Goal: Task Accomplishment & Management: Complete application form

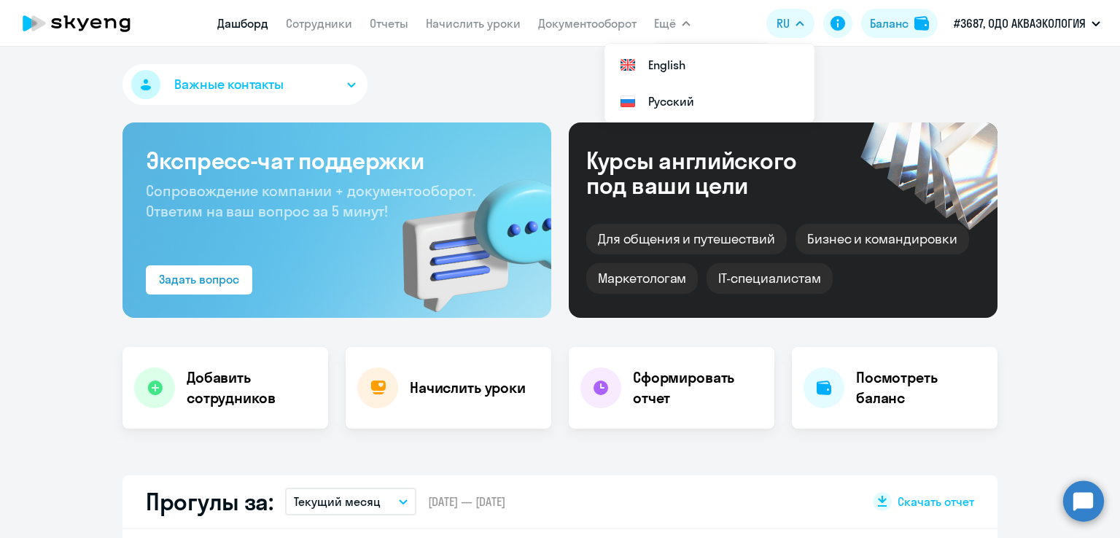
select select "30"
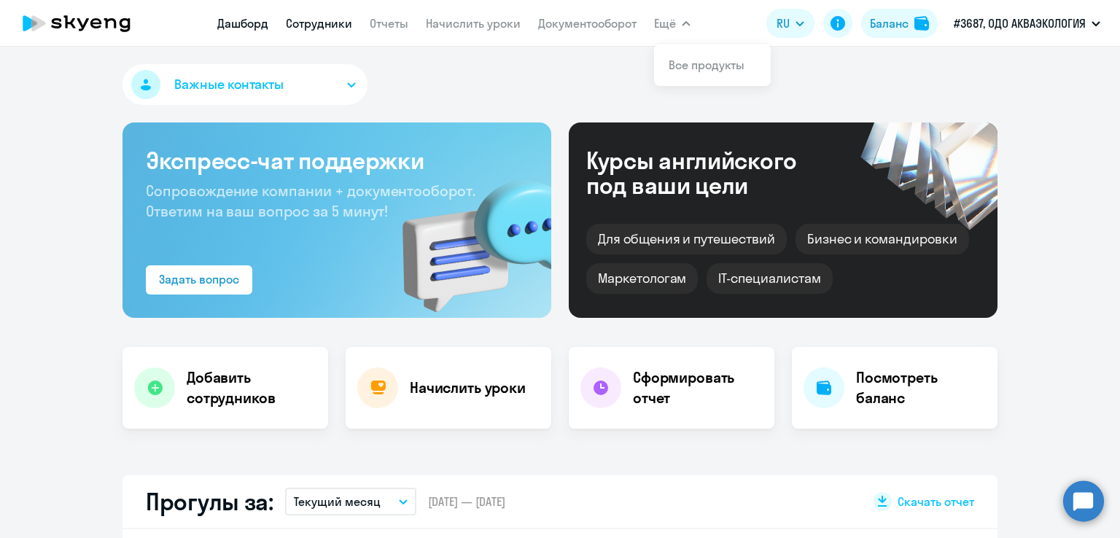
click at [321, 25] on link "Сотрудники" at bounding box center [319, 23] width 66 height 15
select select "30"
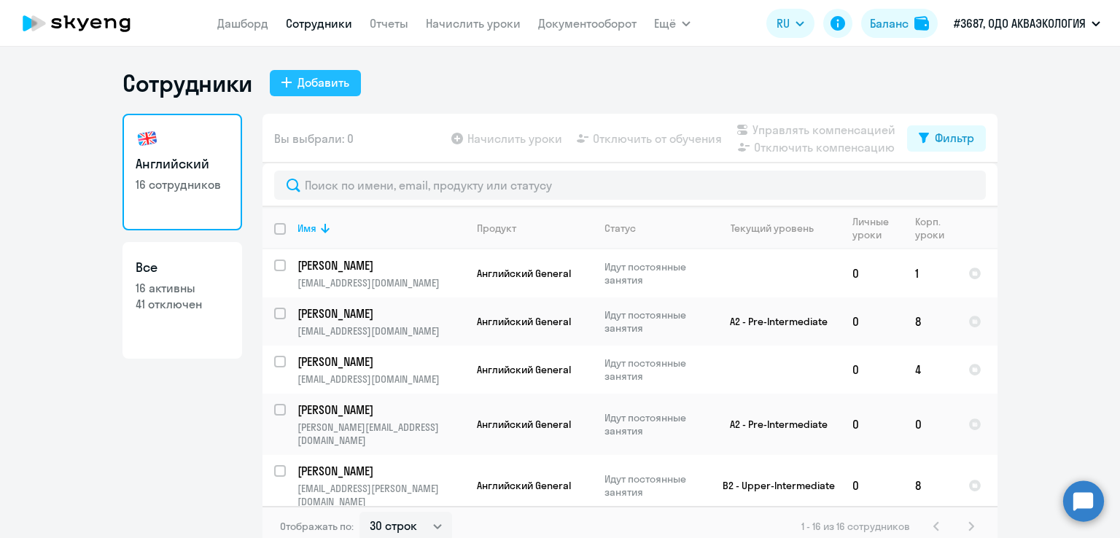
click at [315, 85] on div "Добавить" at bounding box center [323, 82] width 52 height 17
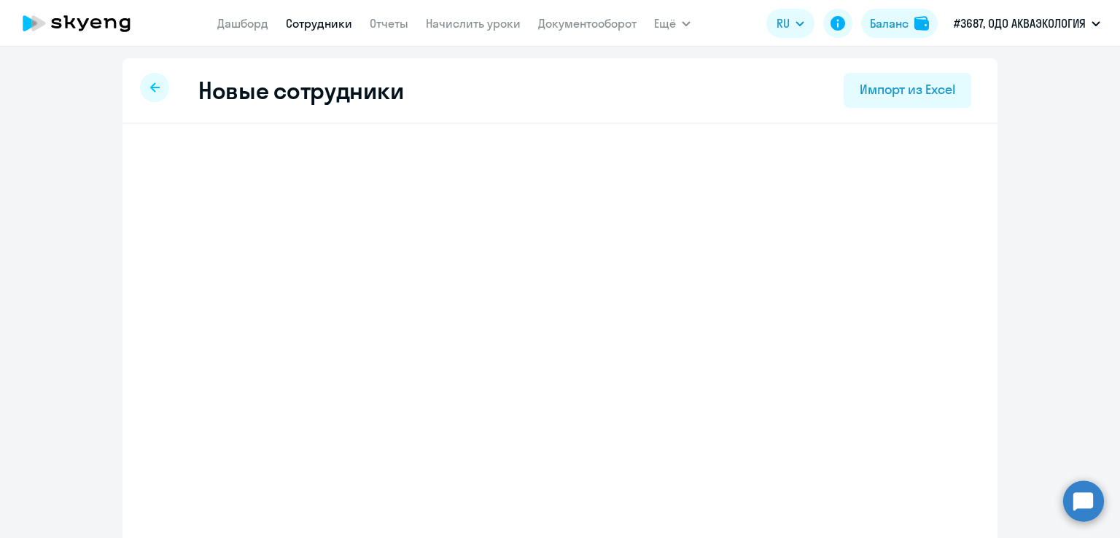
select select "english_adult_not_native_speaker"
select select "3"
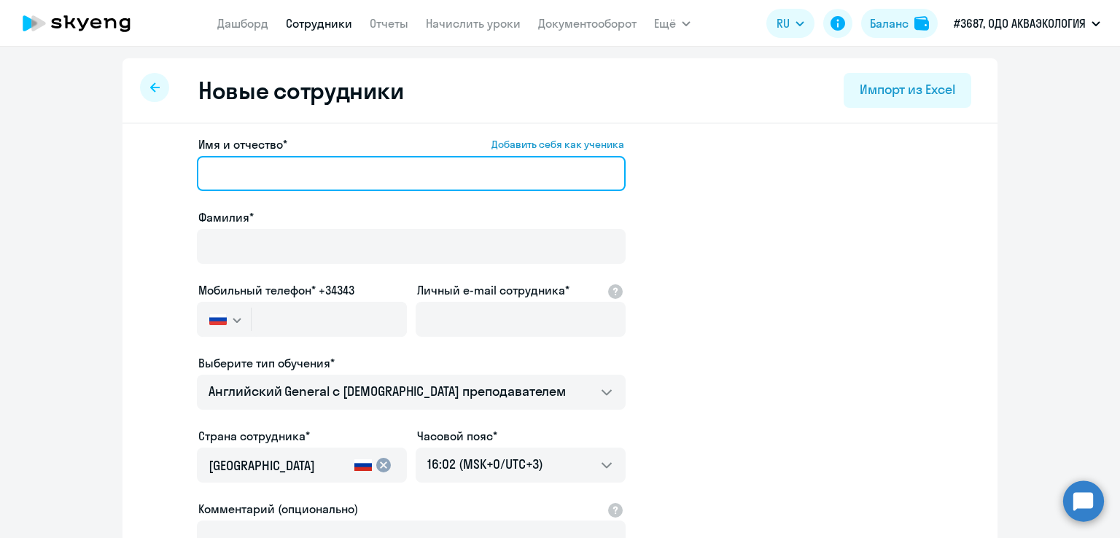
click at [286, 185] on input "Имя и отчество* Добавить себя как ученика" at bounding box center [411, 173] width 429 height 35
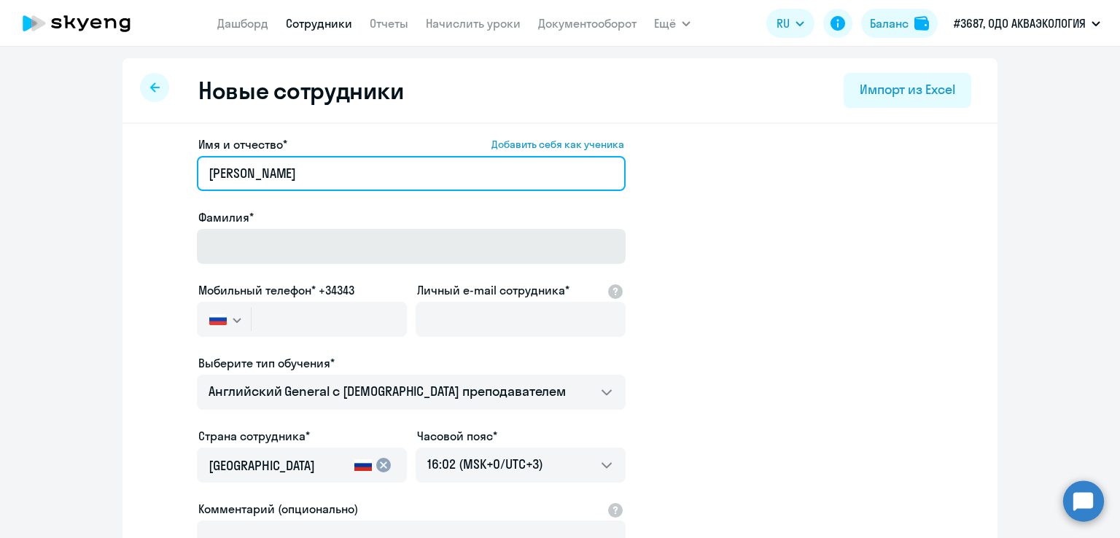
type input "[PERSON_NAME]"
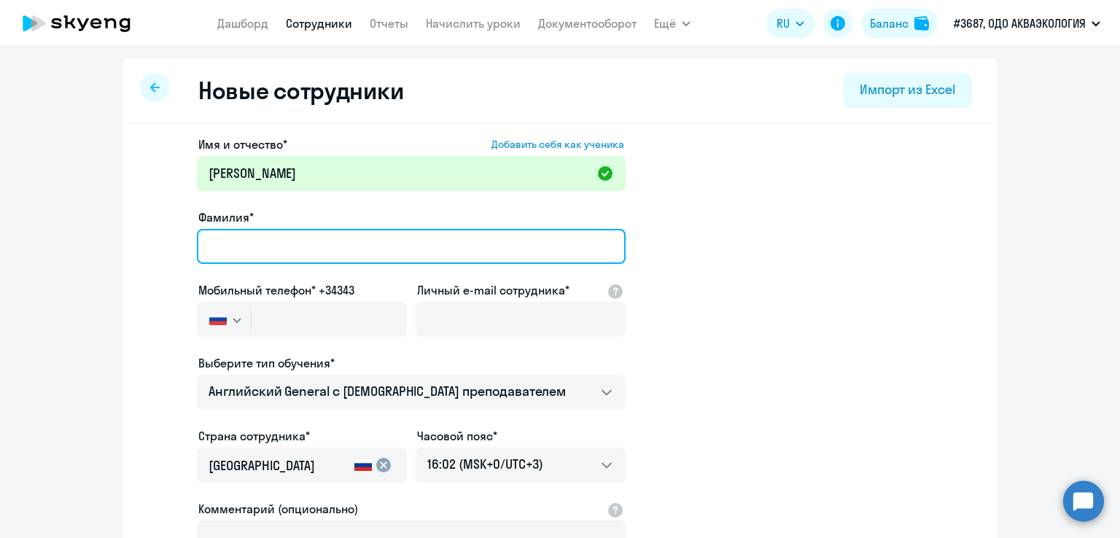
click at [244, 251] on input "Фамилия*" at bounding box center [411, 246] width 429 height 35
type input "Клещев"
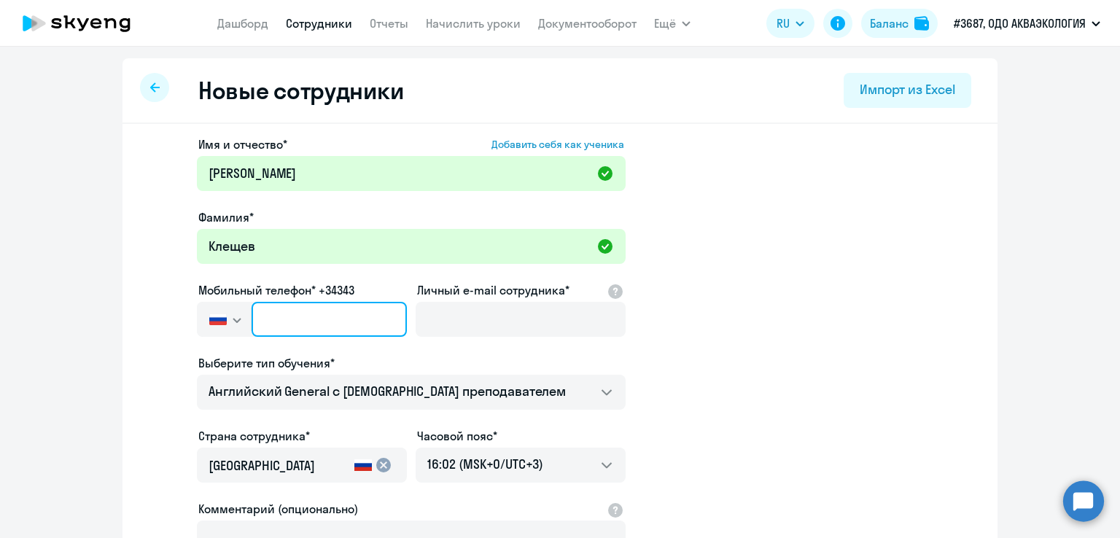
click at [294, 318] on input "text" at bounding box center [328, 319] width 155 height 35
paste input "[PHONE_NUMBER]"
type input "[PHONE_NUMBER]"
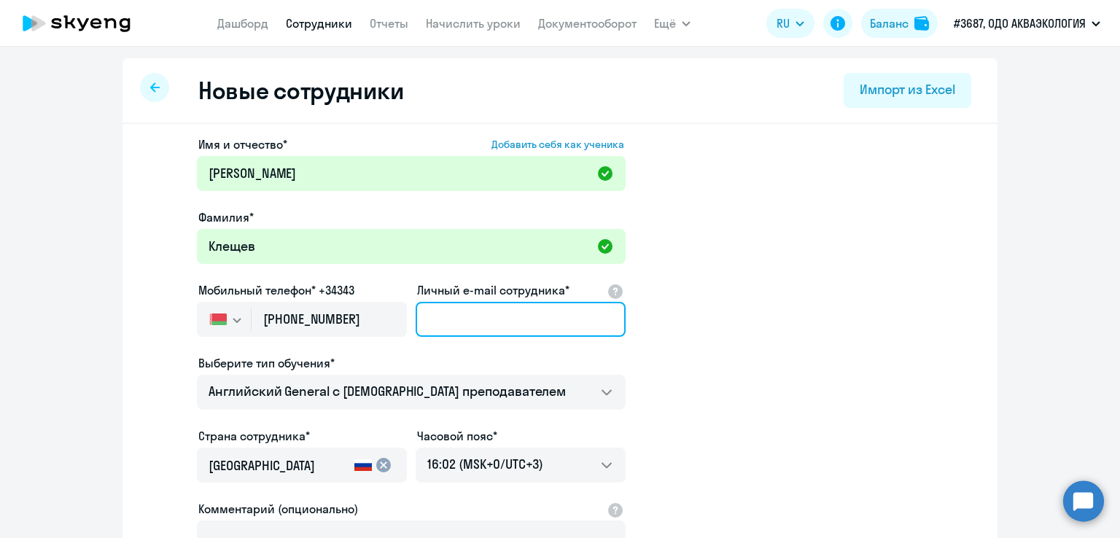
click at [485, 316] on input "Личный e-mail сотрудника*" at bounding box center [520, 319] width 210 height 35
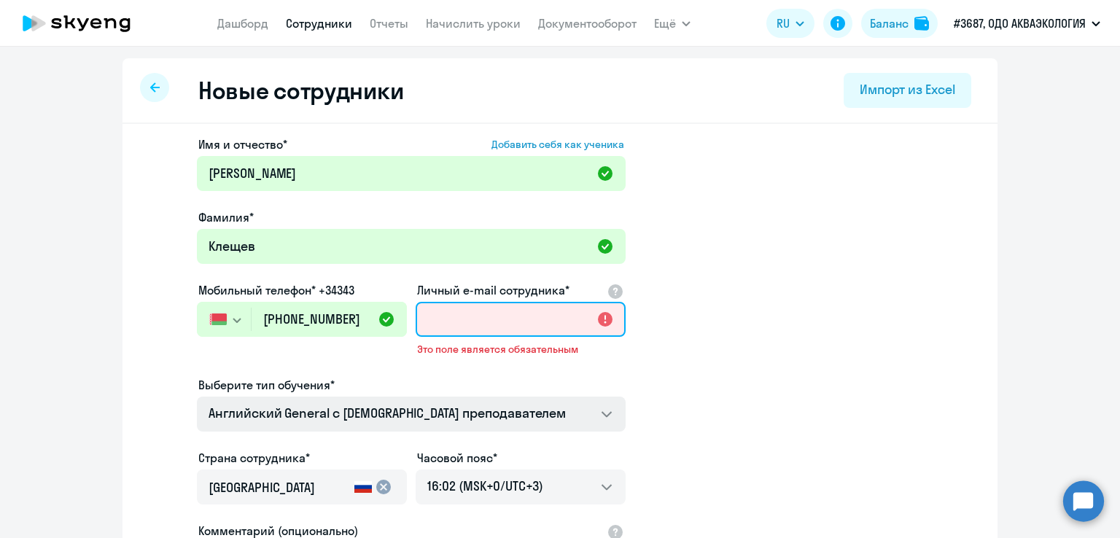
paste input "[EMAIL_ADDRESS][DOMAIN_NAME]"
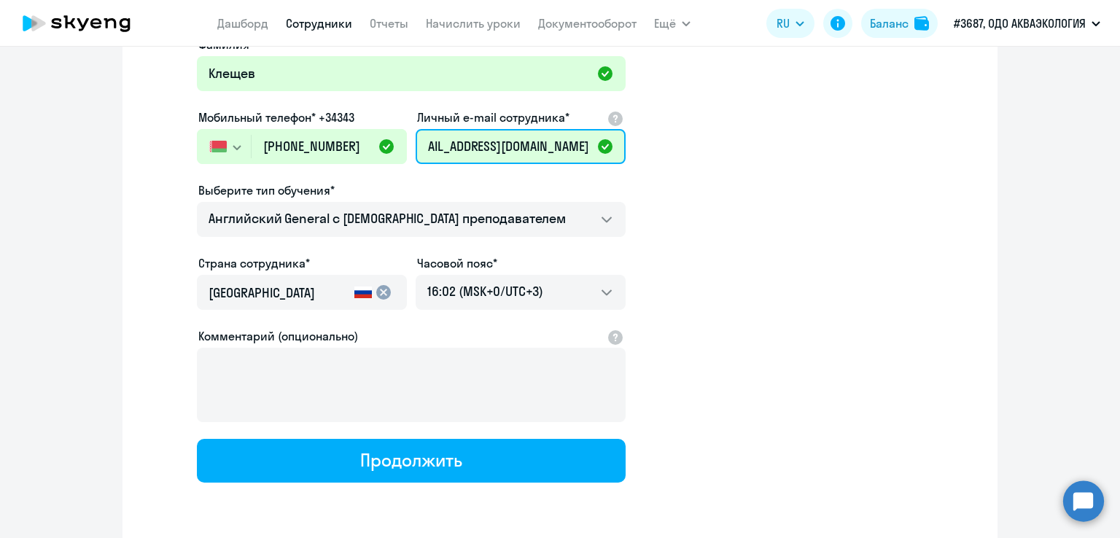
scroll to position [219, 0]
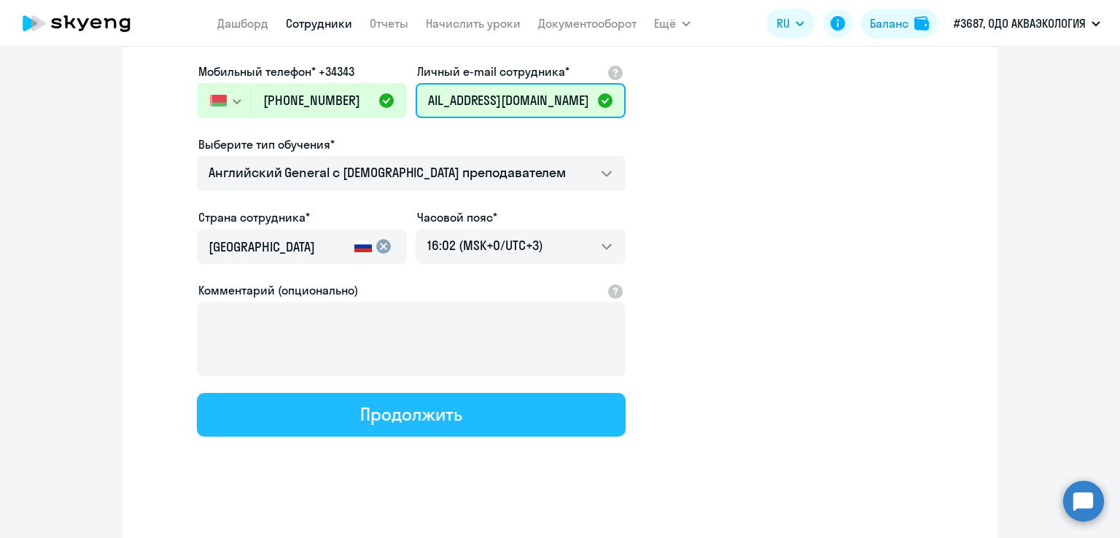
type input "[EMAIL_ADDRESS][DOMAIN_NAME]"
click at [335, 405] on button "Продолжить" at bounding box center [411, 415] width 429 height 44
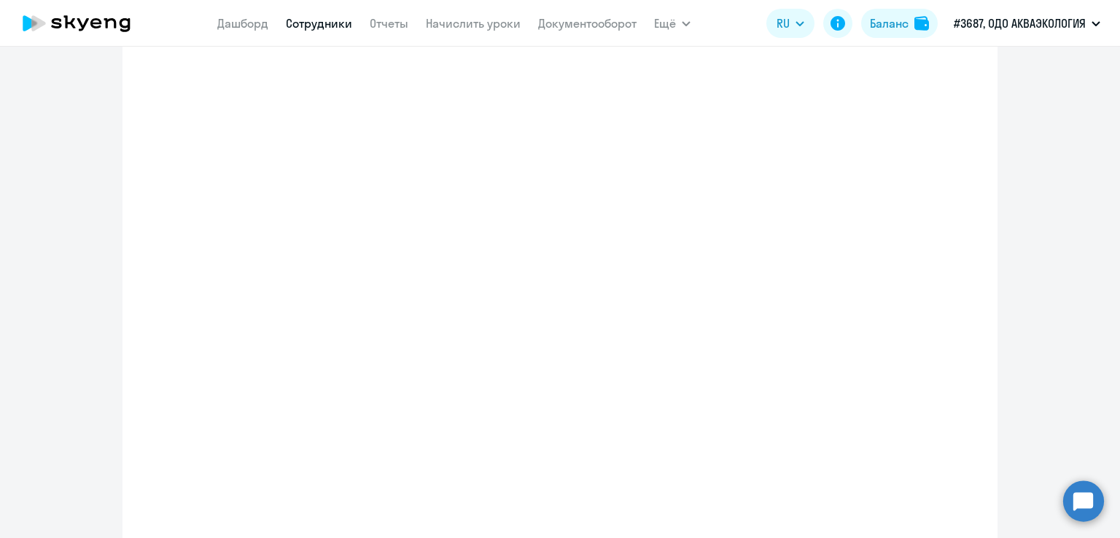
scroll to position [0, 0]
select select "english_adult_not_native_speaker"
select select "3"
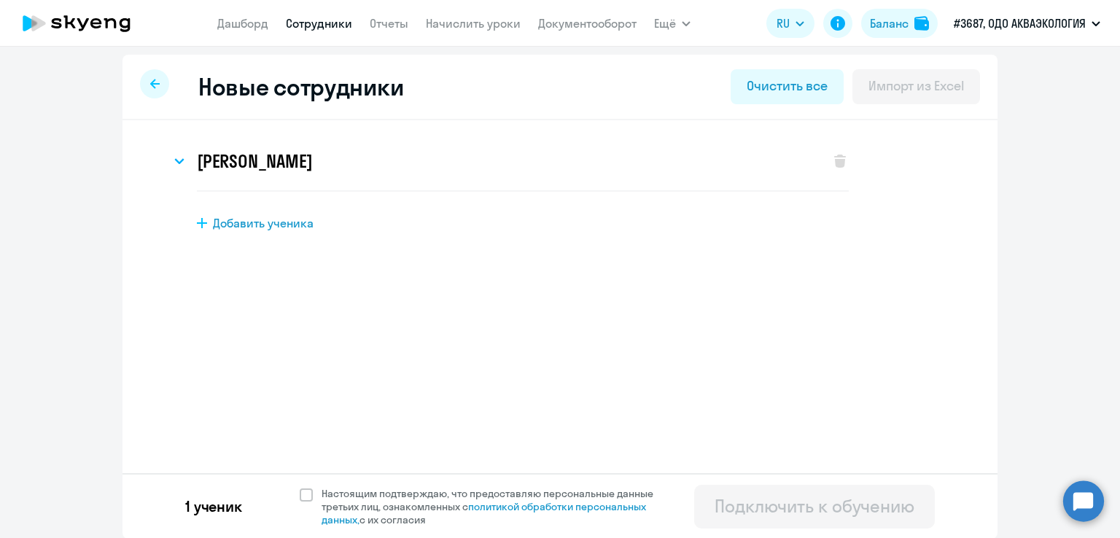
scroll to position [4, 0]
click at [303, 494] on span at bounding box center [306, 494] width 13 height 13
click at [300, 486] on input "Настоящим подтверждаю, что предоставляю персональные данные третьих лиц, ознако…" at bounding box center [299, 485] width 1 height 1
checkbox input "true"
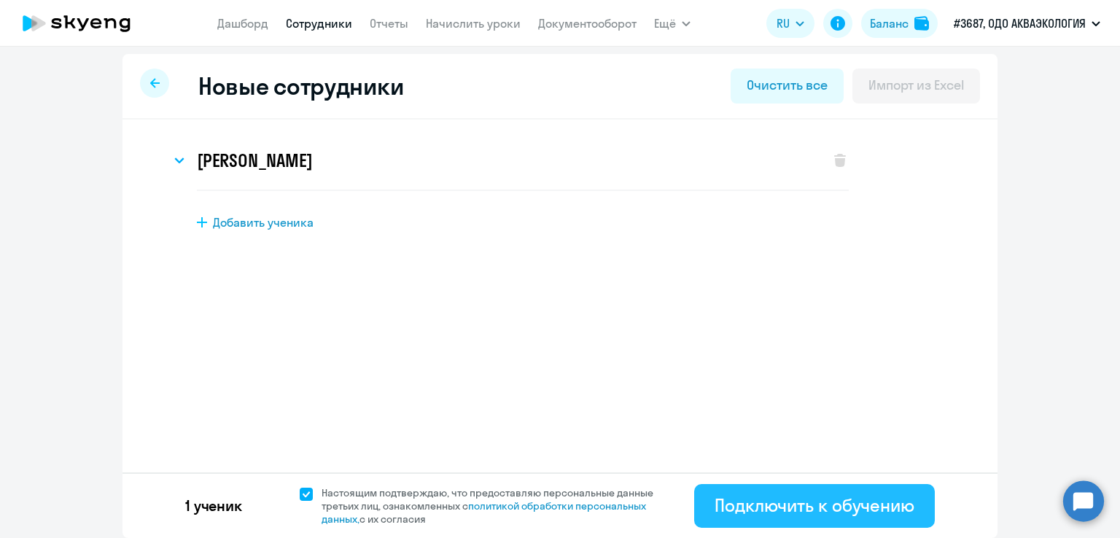
click at [762, 508] on div "Подключить к обучению" at bounding box center [814, 504] width 200 height 23
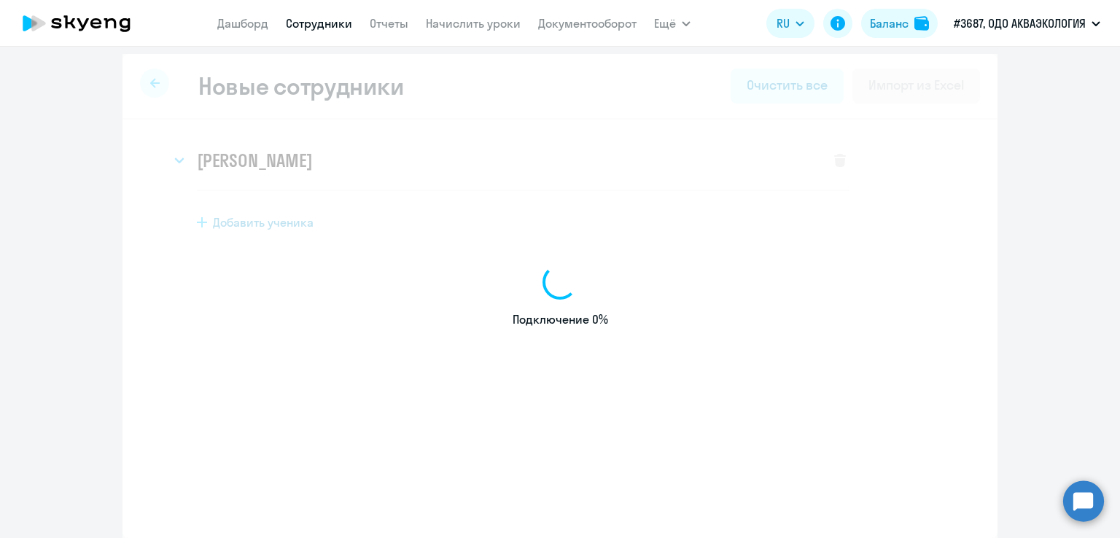
select select "english_adult_not_native_speaker"
select select "3"
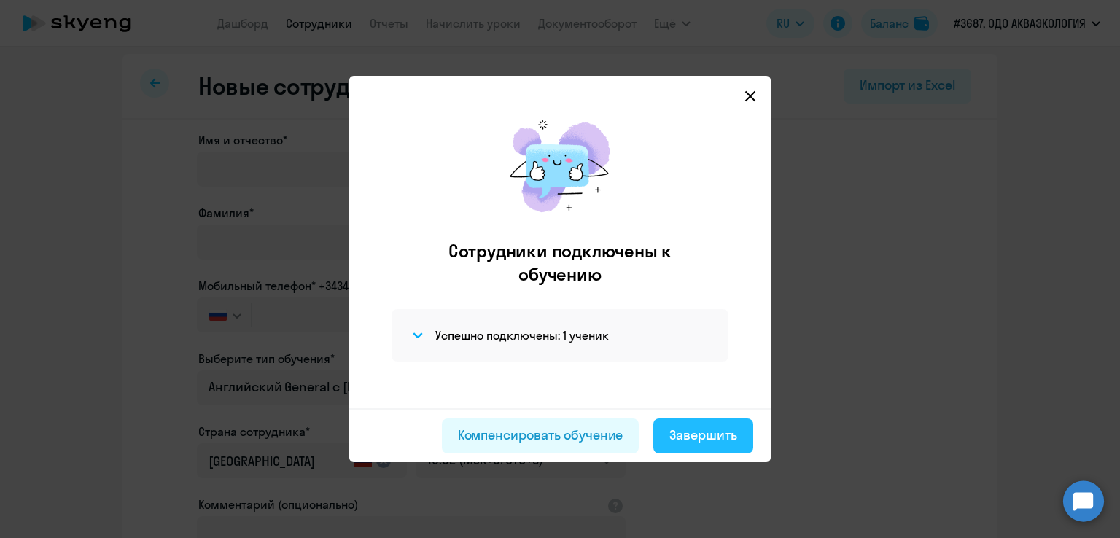
click at [727, 418] on button "Завершить" at bounding box center [703, 435] width 100 height 35
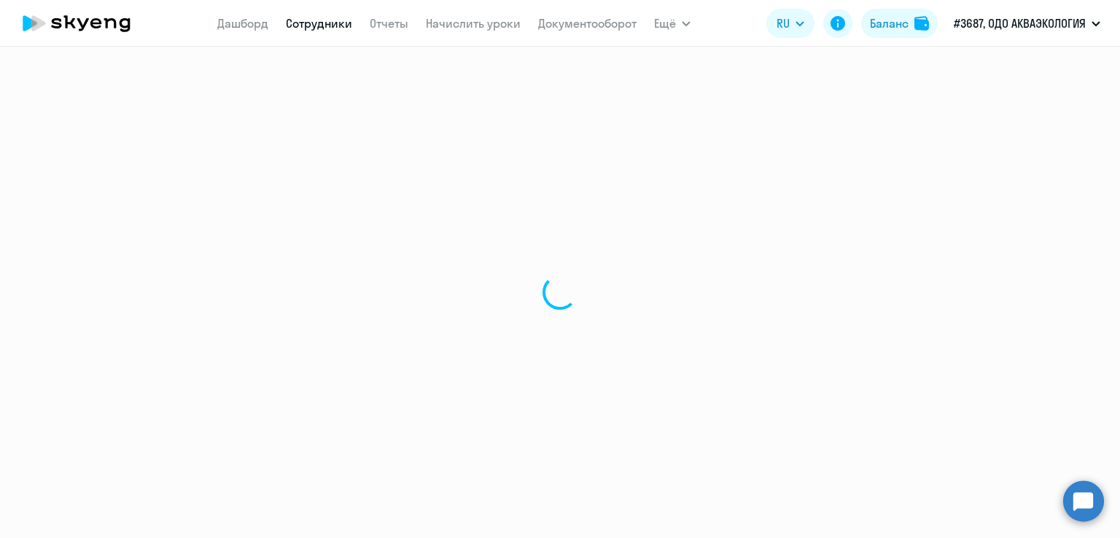
select select "30"
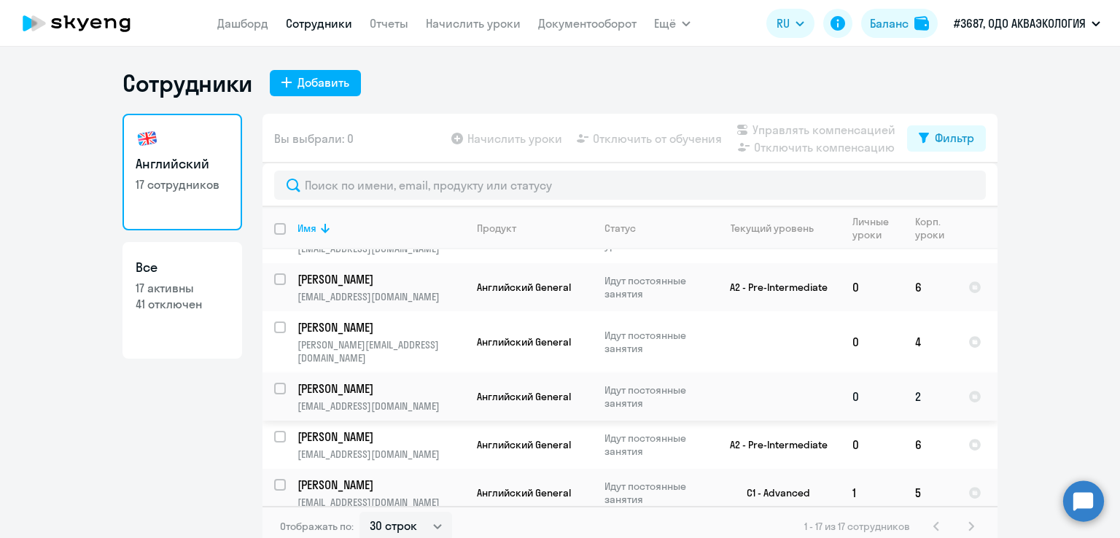
scroll to position [566, 0]
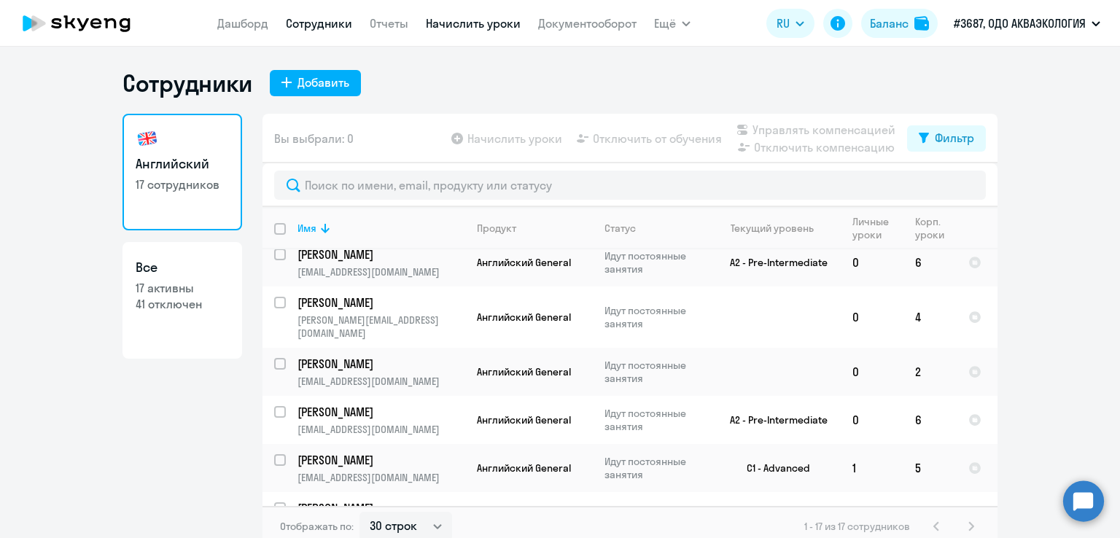
click at [487, 24] on link "Начислить уроки" at bounding box center [473, 23] width 95 height 15
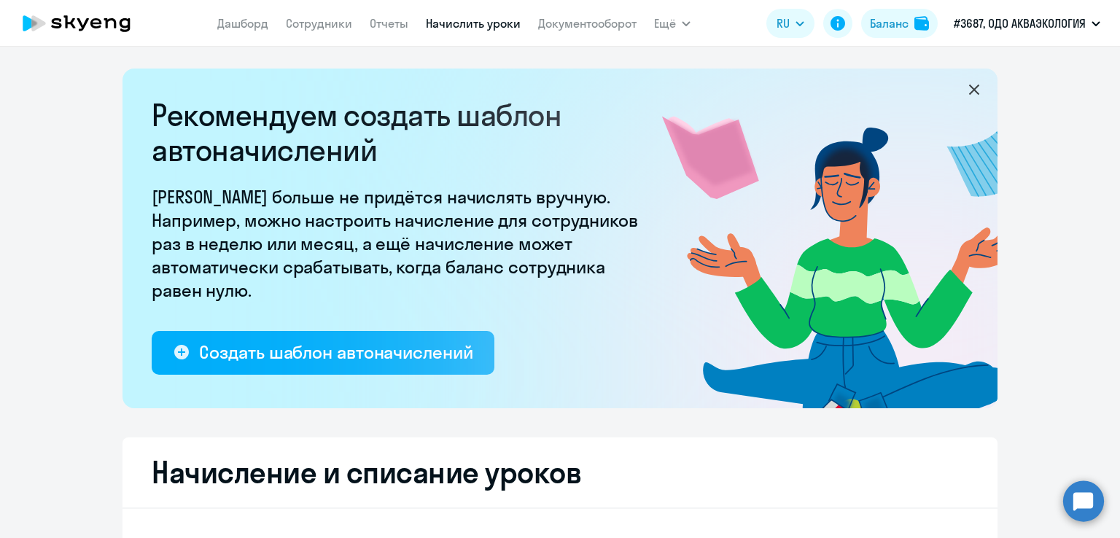
select select "10"
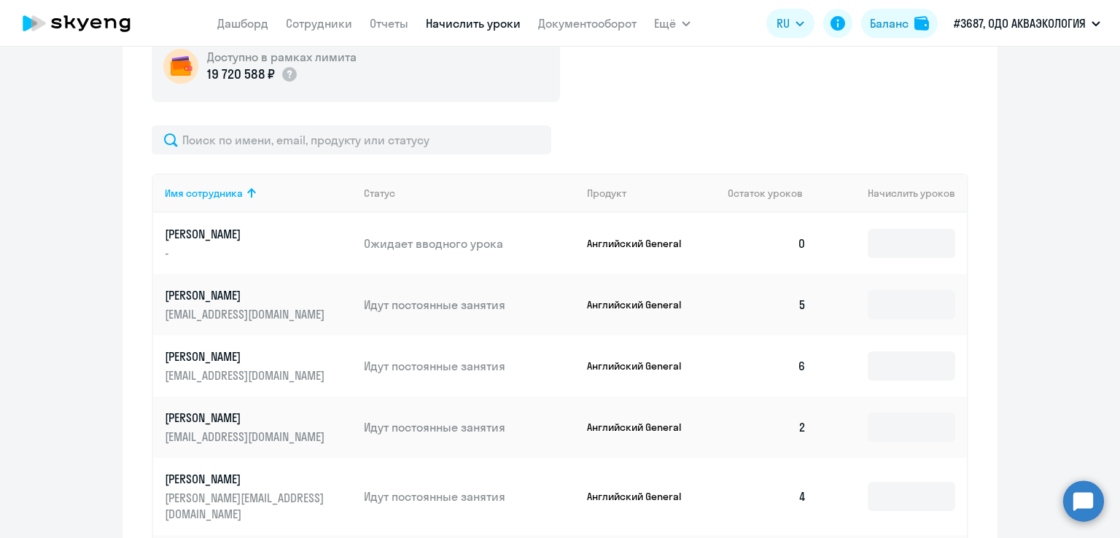
scroll to position [583, 0]
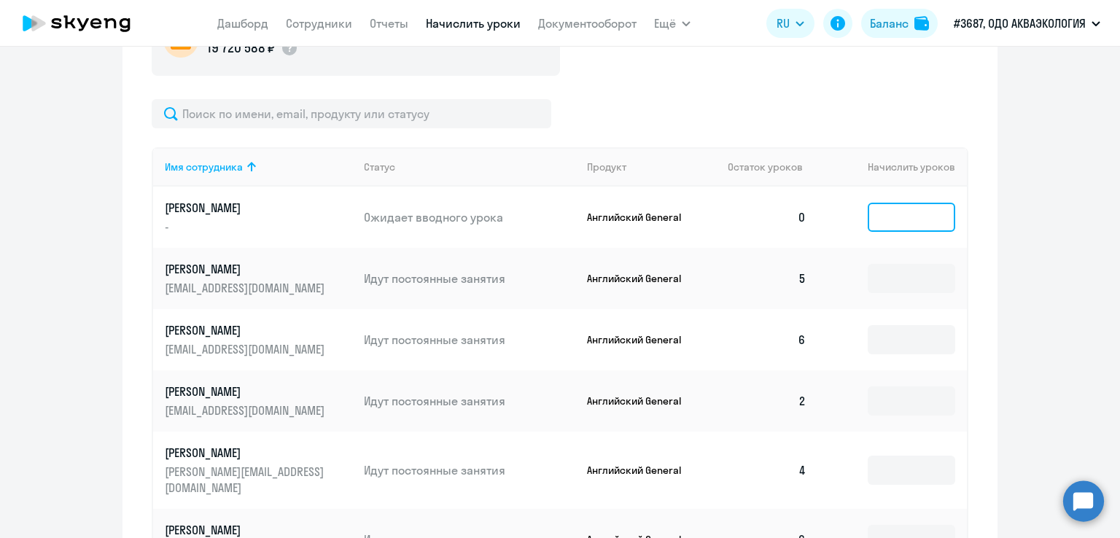
click at [875, 223] on input at bounding box center [910, 217] width 87 height 29
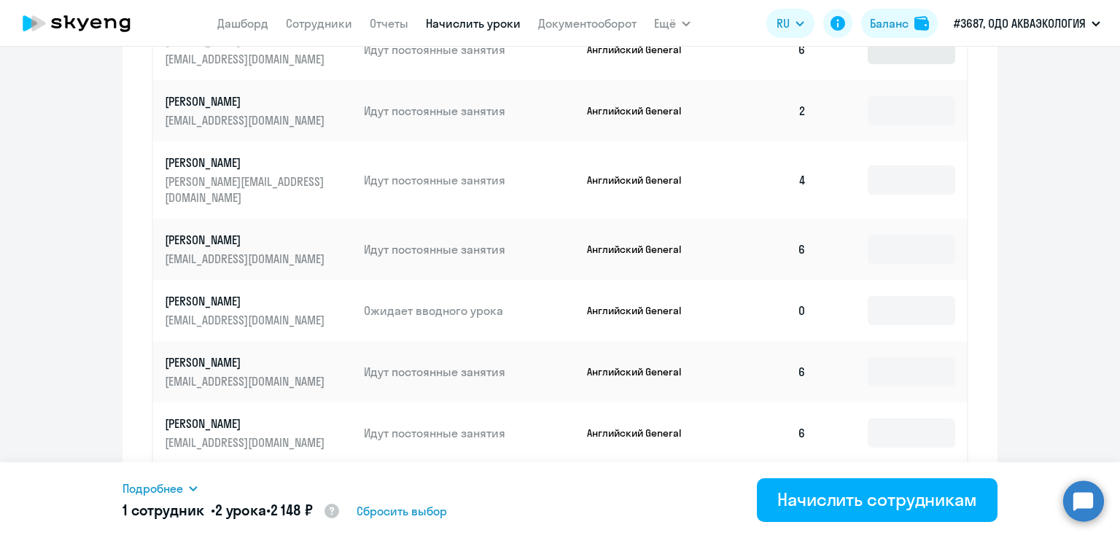
scroll to position [875, 0]
type input "2"
click at [884, 294] on input at bounding box center [910, 308] width 87 height 29
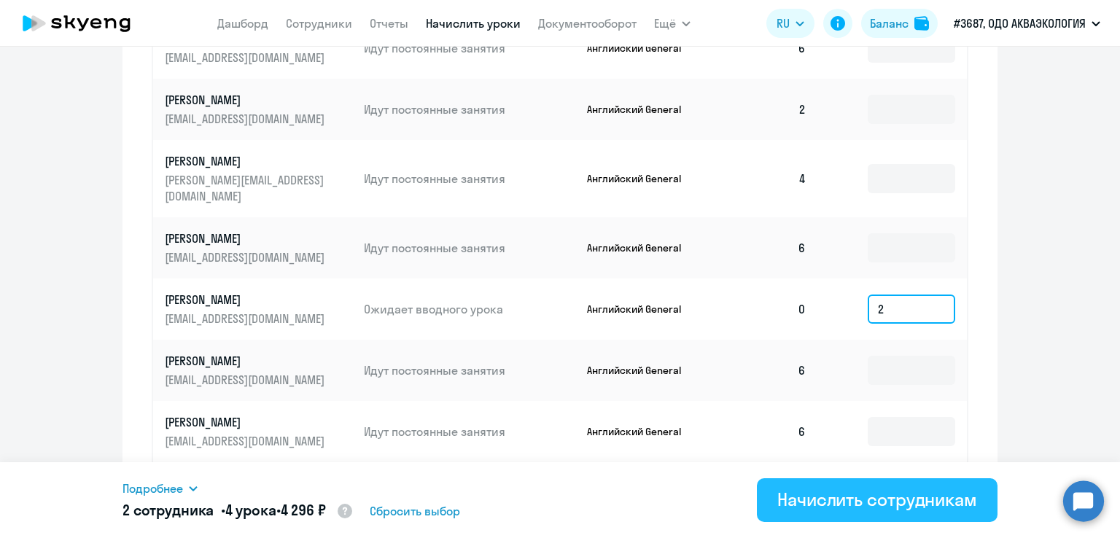
type input "2"
click at [827, 498] on div "Начислить сотрудникам" at bounding box center [877, 499] width 200 height 23
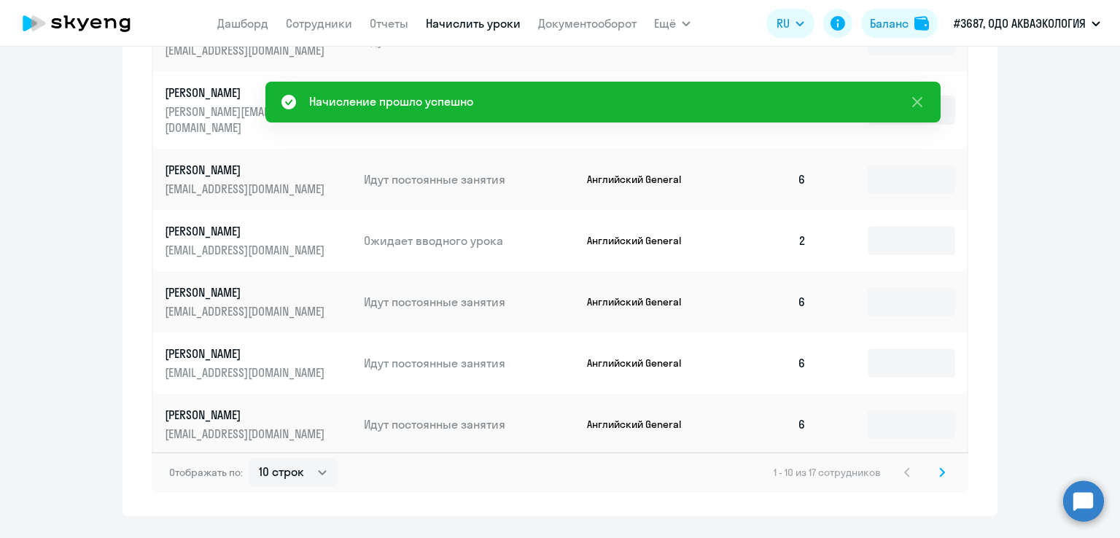
scroll to position [967, 0]
